Goal: Obtain resource: Download file/media

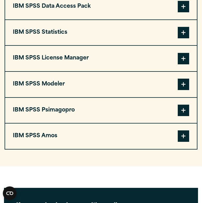
scroll to position [513, 0]
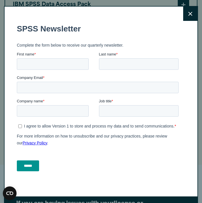
click at [190, 14] on icon at bounding box center [191, 14] width 4 height 4
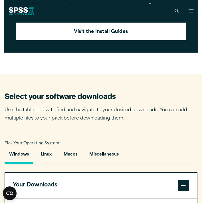
scroll to position [273, 0]
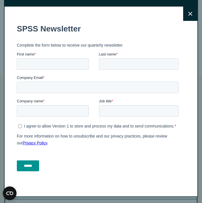
click at [192, 14] on icon at bounding box center [191, 14] width 4 height 4
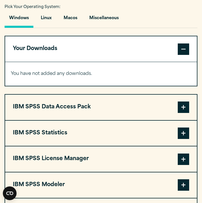
scroll to position [414, 0]
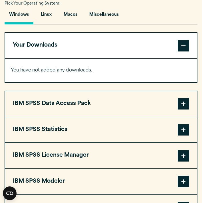
click at [86, 108] on button "IBM SPSS Data Access Pack" at bounding box center [101, 103] width 192 height 25
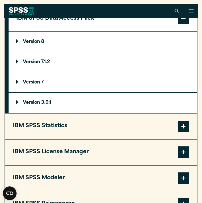
scroll to position [498, 0]
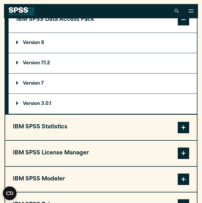
click at [62, 129] on button "IBM SPSS Statistics" at bounding box center [101, 127] width 192 height 25
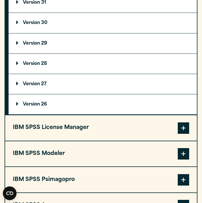
scroll to position [568, 0]
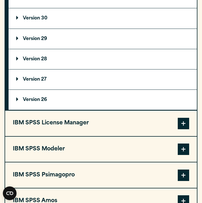
click at [59, 128] on button "IBM SPSS License Manager" at bounding box center [101, 123] width 192 height 25
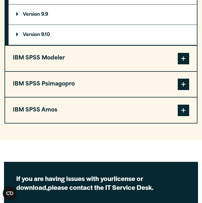
scroll to position [580, 0]
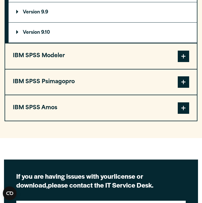
click at [52, 61] on button "IBM SPSS Modeler" at bounding box center [101, 55] width 192 height 25
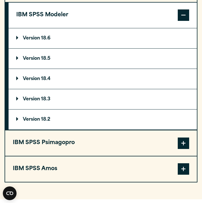
click at [52, 150] on button "IBM SPSS Psimagopro" at bounding box center [101, 142] width 192 height 25
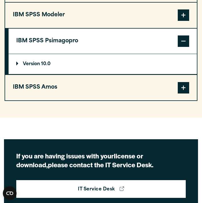
click at [45, 92] on button "IBM SPSS Amos" at bounding box center [101, 87] width 192 height 25
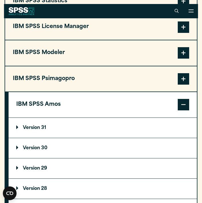
scroll to position [540, 0]
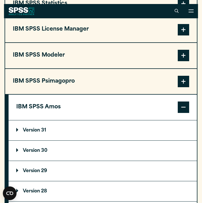
click at [53, 81] on button "IBM SPSS Psimagopro" at bounding box center [101, 81] width 192 height 25
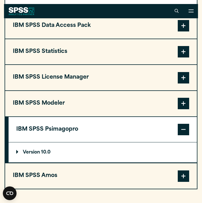
scroll to position [491, 0]
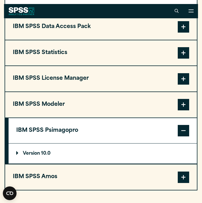
click at [53, 81] on button "IBM SPSS License Manager" at bounding box center [101, 78] width 192 height 25
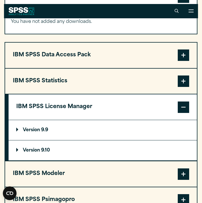
scroll to position [460, 0]
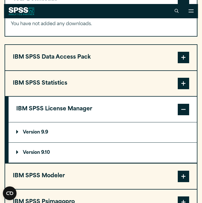
click at [49, 82] on button "IBM SPSS Statistics" at bounding box center [101, 83] width 192 height 25
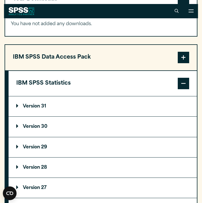
click at [51, 61] on button "IBM SPSS Data Access Pack" at bounding box center [101, 57] width 192 height 25
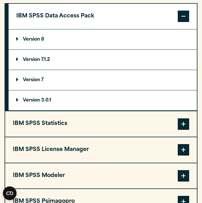
scroll to position [502, 0]
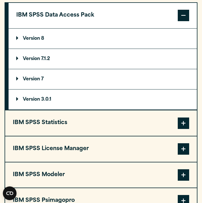
click at [64, 129] on button "IBM SPSS Statistics" at bounding box center [101, 122] width 192 height 25
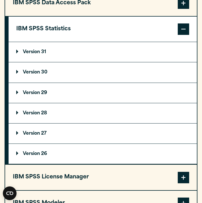
scroll to position [521, 0]
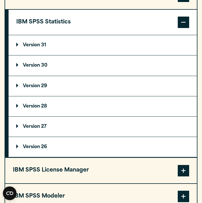
click at [41, 47] on p "Version 31" at bounding box center [31, 45] width 30 height 5
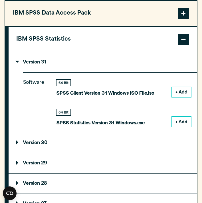
scroll to position [521, 0]
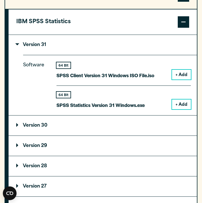
click at [54, 128] on summary "Version 30" at bounding box center [103, 126] width 189 height 20
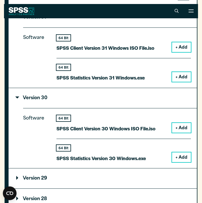
scroll to position [549, 0]
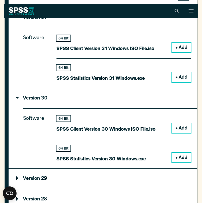
click at [20, 99] on p "Version 30" at bounding box center [31, 98] width 31 height 5
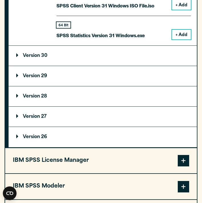
scroll to position [624, 0]
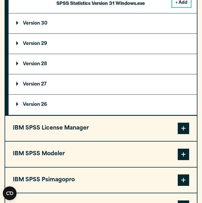
click at [59, 129] on button "IBM SPSS License Manager" at bounding box center [101, 128] width 192 height 25
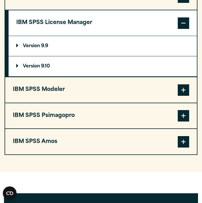
scroll to position [549, 0]
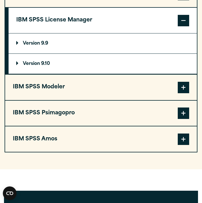
click at [62, 91] on button "IBM SPSS Modeler" at bounding box center [101, 87] width 192 height 25
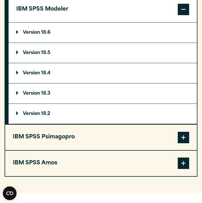
scroll to position [593, 0]
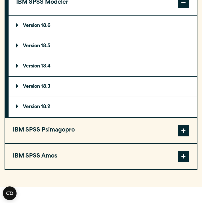
click at [59, 130] on button "IBM SPSS Psimagopro" at bounding box center [101, 130] width 192 height 25
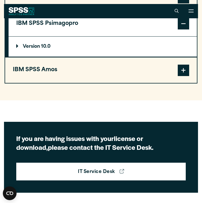
scroll to position [587, 0]
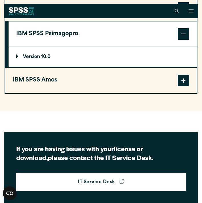
click at [48, 82] on button "IBM SPSS Amos" at bounding box center [101, 80] width 192 height 25
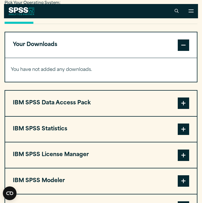
scroll to position [406, 0]
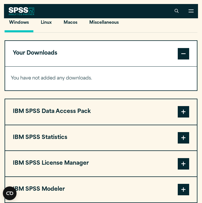
click at [64, 117] on button "IBM SPSS Data Access Pack" at bounding box center [101, 111] width 192 height 25
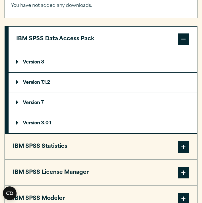
scroll to position [482, 0]
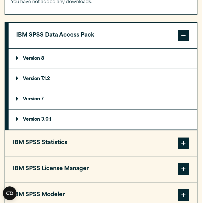
click at [61, 145] on button "IBM SPSS Statistics" at bounding box center [101, 142] width 192 height 25
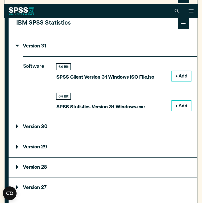
scroll to position [516, 0]
